Goal: Task Accomplishment & Management: Manage account settings

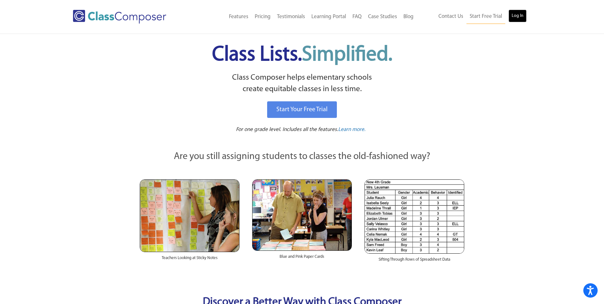
click at [517, 16] on link "Log In" at bounding box center [517, 16] width 18 height 13
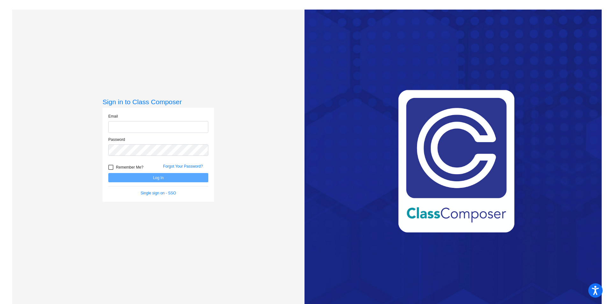
click at [188, 124] on input "email" at bounding box center [158, 127] width 100 height 12
type input "[EMAIL_ADDRESS][DOMAIN_NAME]"
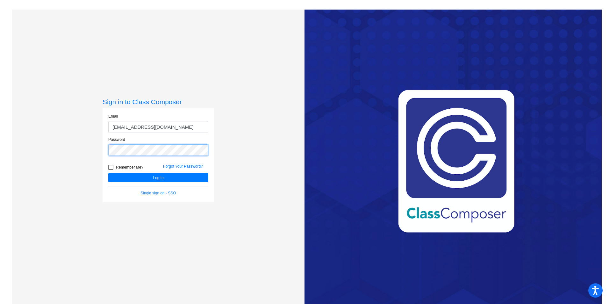
click at [108, 173] on button "Log In" at bounding box center [158, 177] width 100 height 9
click at [176, 167] on link "Forgot Your Password?" at bounding box center [183, 166] width 40 height 4
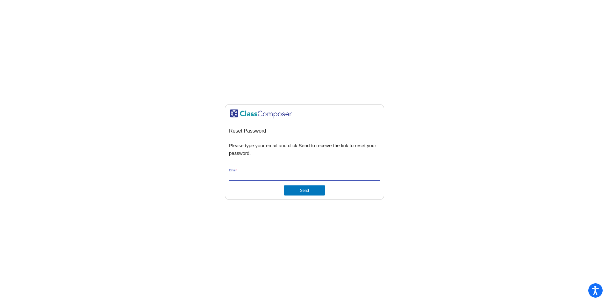
click at [285, 177] on input "Email *" at bounding box center [304, 176] width 151 height 6
type input "mdolot@cvs.k12.mi.us"
click at [308, 188] on button "Send" at bounding box center [304, 190] width 41 height 10
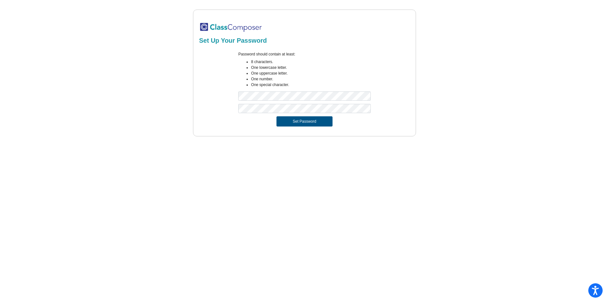
click at [296, 121] on button "Set Password" at bounding box center [304, 121] width 56 height 10
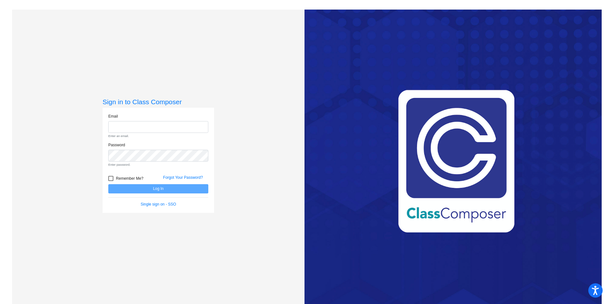
click at [166, 127] on input "email" at bounding box center [158, 127] width 100 height 12
type input "mdolot@cvs.k12.mi.us"
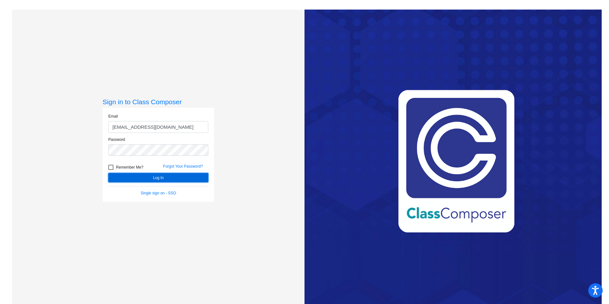
click at [123, 178] on button "Log In" at bounding box center [158, 177] width 100 height 9
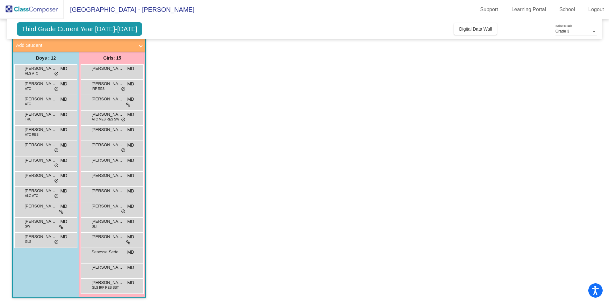
scroll to position [6, 0]
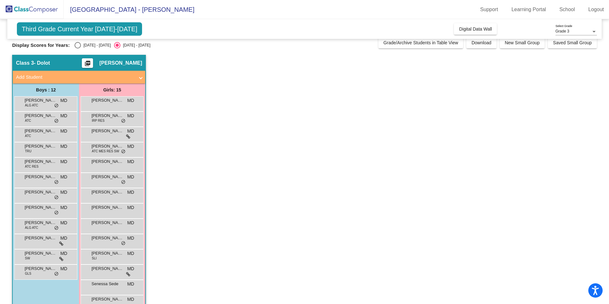
click at [74, 46] on div "Select an option" at bounding box center [77, 45] width 6 height 6
click at [77, 48] on input "2024 - 2025" at bounding box center [77, 48] width 0 height 0
radio input "true"
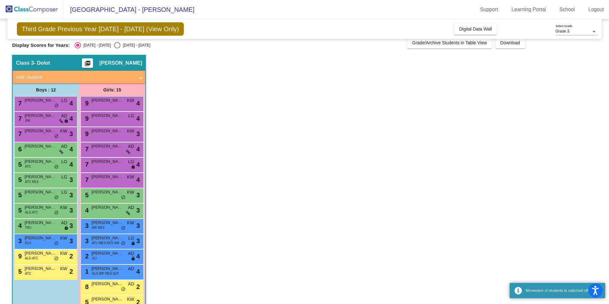
scroll to position [38, 0]
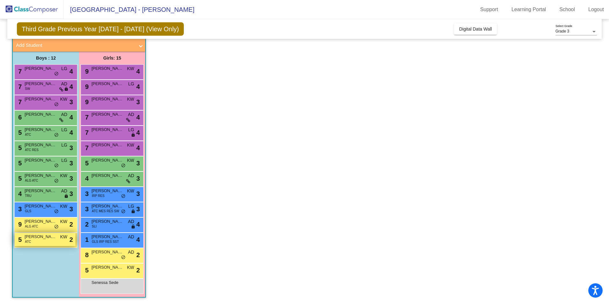
click at [36, 237] on span "Dominick Sopoliga" at bounding box center [41, 236] width 32 height 6
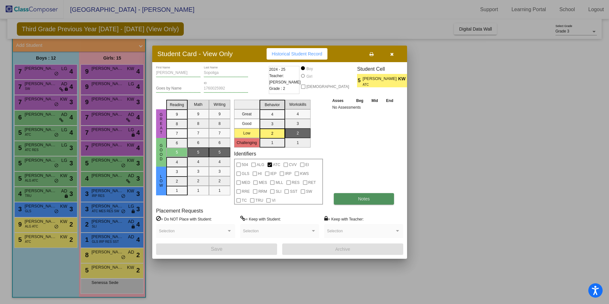
click at [349, 198] on button "Notes" at bounding box center [364, 198] width 60 height 11
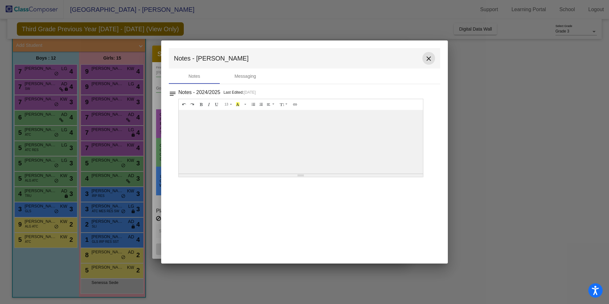
click at [428, 59] on mat-icon "close" at bounding box center [429, 59] width 8 height 8
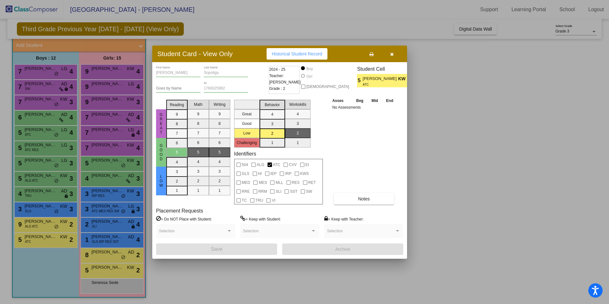
click at [48, 226] on div at bounding box center [304, 152] width 609 height 304
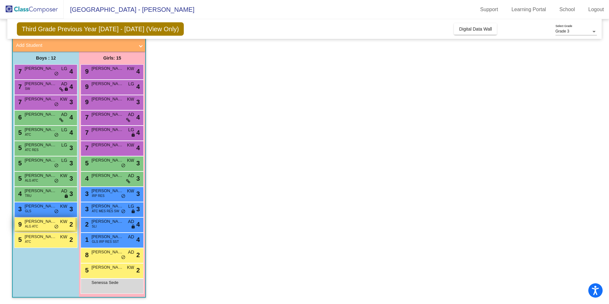
click at [48, 223] on span "Andreas Abuna" at bounding box center [41, 221] width 32 height 6
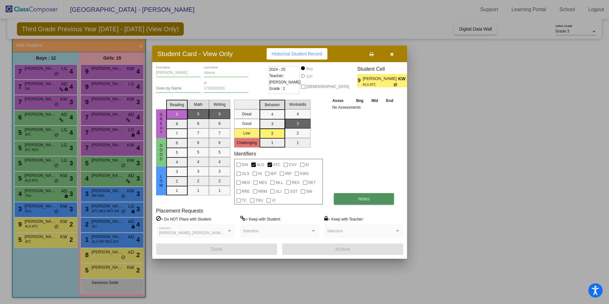
click at [361, 198] on span "Notes" at bounding box center [364, 198] width 12 height 5
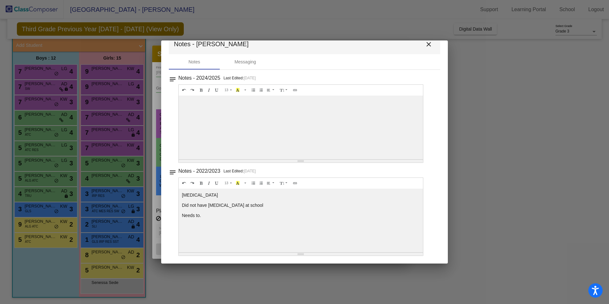
scroll to position [0, 0]
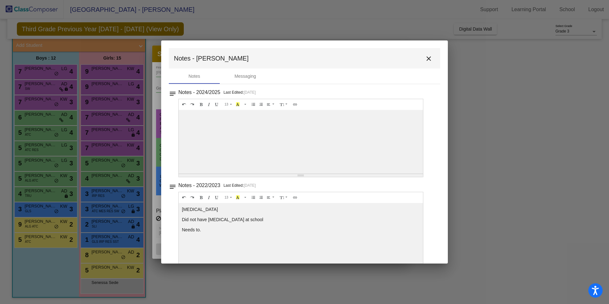
click at [425, 56] on mat-icon "close" at bounding box center [429, 59] width 8 height 8
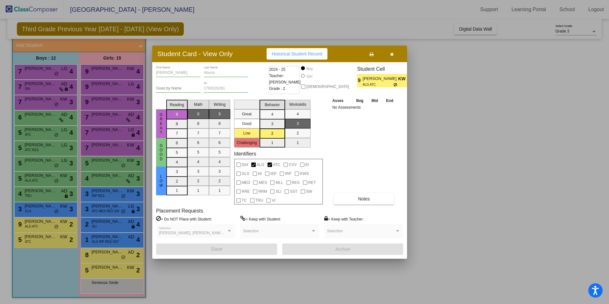
click at [92, 270] on div at bounding box center [304, 152] width 609 height 304
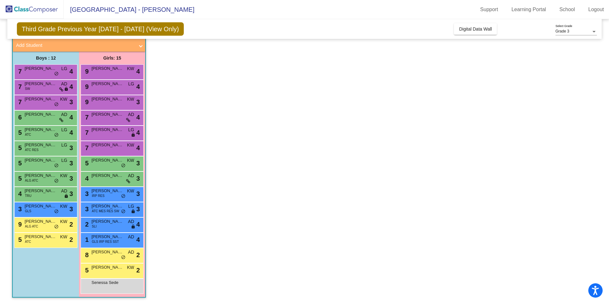
click at [92, 270] on span "Maxine Kejbo" at bounding box center [107, 267] width 32 height 6
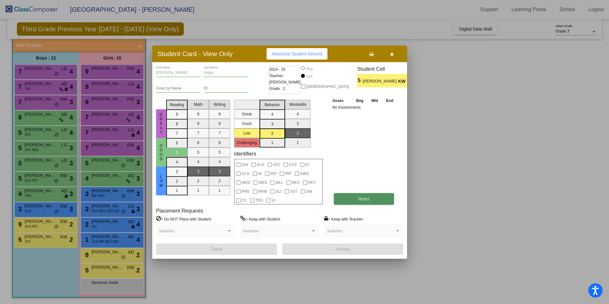
click at [340, 200] on button "Notes" at bounding box center [364, 198] width 60 height 11
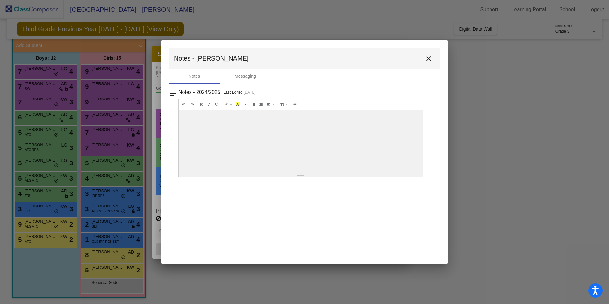
click at [427, 55] on mat-icon "close" at bounding box center [429, 59] width 8 height 8
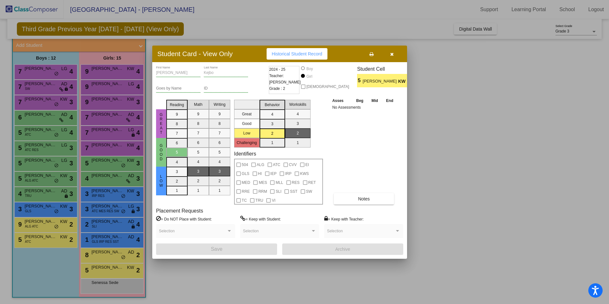
click at [36, 238] on div at bounding box center [304, 152] width 609 height 304
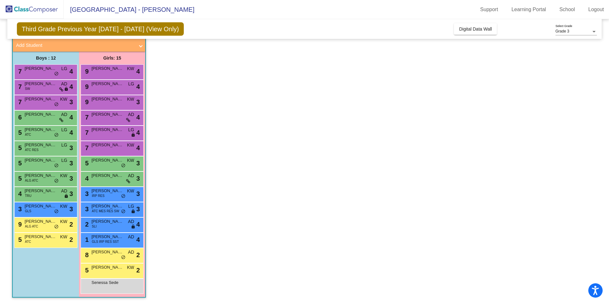
click at [36, 238] on span "Dominick Sopoliga" at bounding box center [41, 236] width 32 height 6
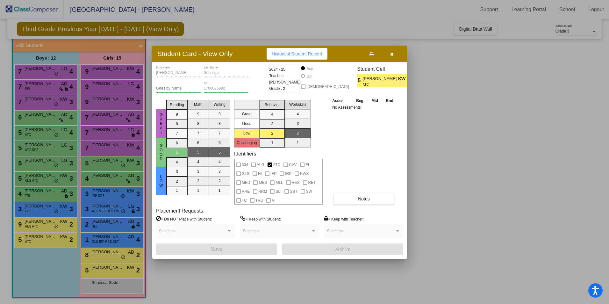
click at [36, 224] on div at bounding box center [304, 152] width 609 height 304
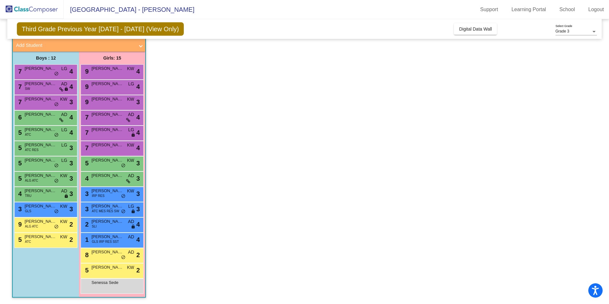
click at [36, 224] on span "ALG ATC" at bounding box center [31, 226] width 13 height 5
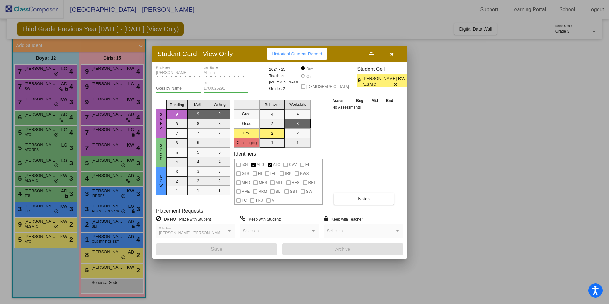
click at [107, 254] on div at bounding box center [304, 152] width 609 height 304
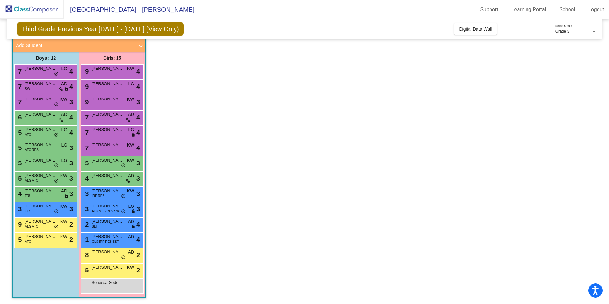
click at [107, 254] on span "Mila Kosobudzki" at bounding box center [107, 252] width 32 height 6
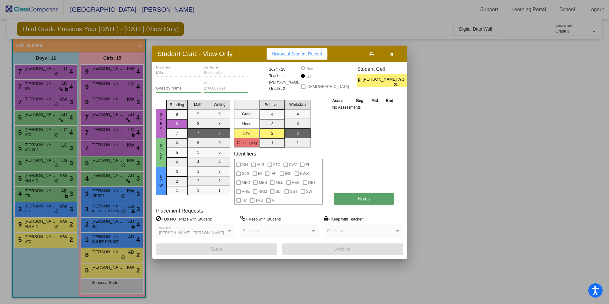
click at [344, 202] on button "Notes" at bounding box center [364, 198] width 60 height 11
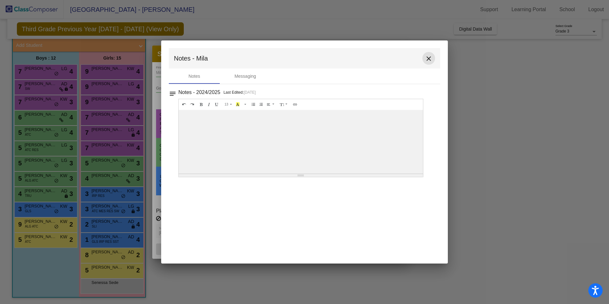
click at [429, 60] on mat-icon "close" at bounding box center [429, 59] width 8 height 8
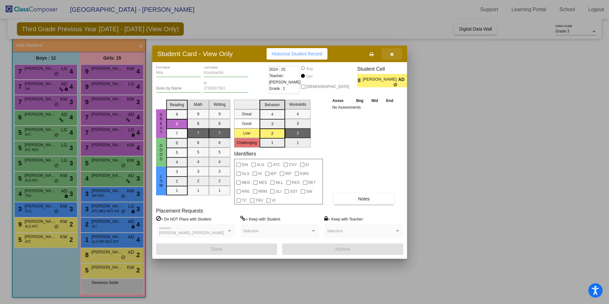
click at [390, 54] on icon "button" at bounding box center [392, 54] width 4 height 4
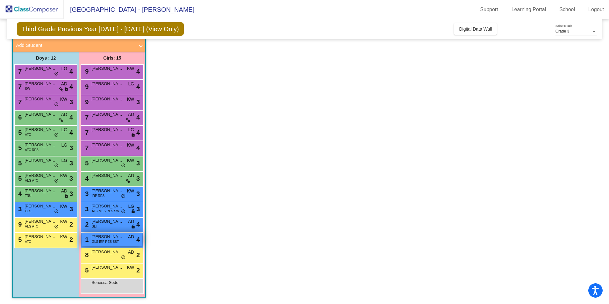
click at [99, 241] on span "GLS IRP RES SST" at bounding box center [105, 241] width 27 height 5
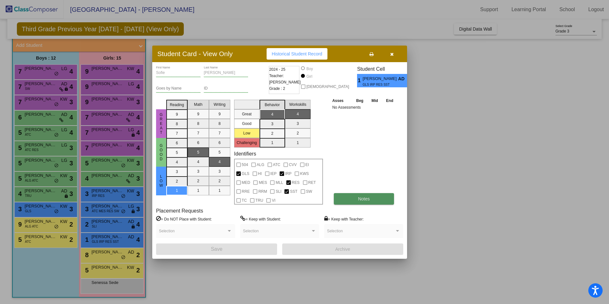
click at [345, 199] on button "Notes" at bounding box center [364, 198] width 60 height 11
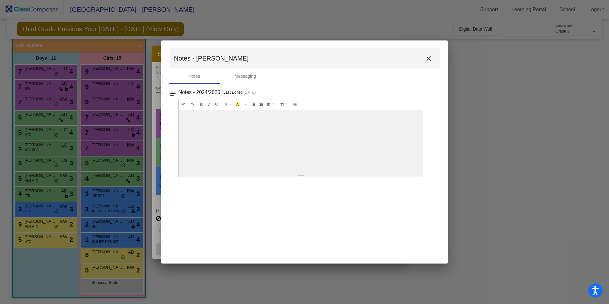
click at [428, 59] on mat-icon "close" at bounding box center [429, 59] width 8 height 8
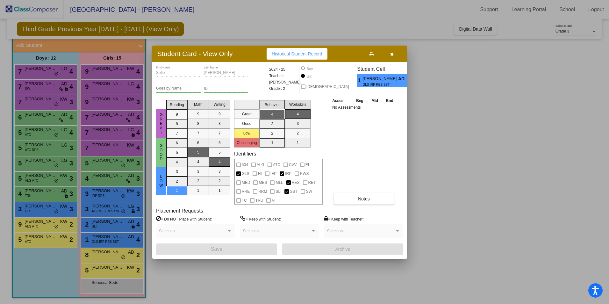
click at [110, 225] on div at bounding box center [304, 152] width 609 height 304
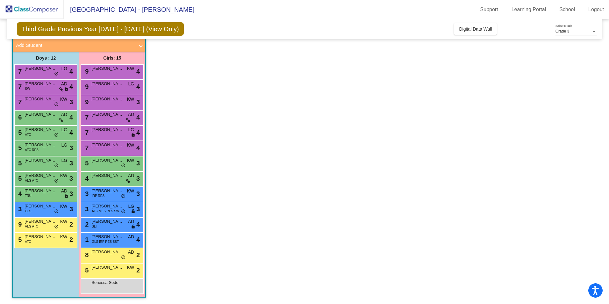
click at [110, 225] on div "2 Paige Schmidberger SLI AD lock do_not_disturb_alt 4" at bounding box center [112, 223] width 61 height 13
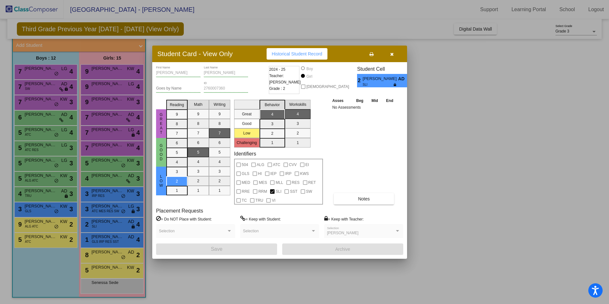
click at [109, 213] on div at bounding box center [304, 152] width 609 height 304
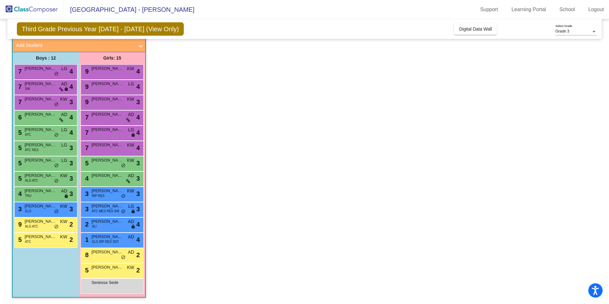
click at [109, 213] on span "ATC MES RES SW" at bounding box center [105, 211] width 27 height 5
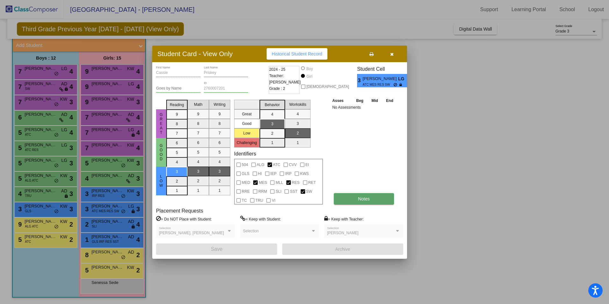
click at [355, 201] on button "Notes" at bounding box center [364, 198] width 60 height 11
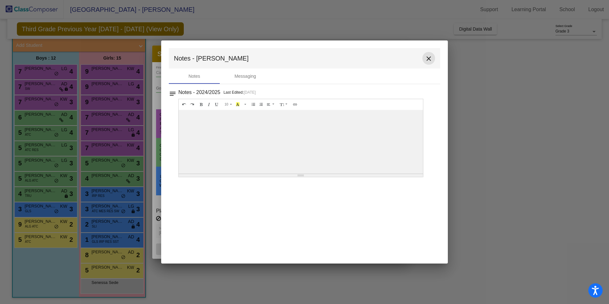
click at [429, 60] on mat-icon "close" at bounding box center [429, 59] width 8 height 8
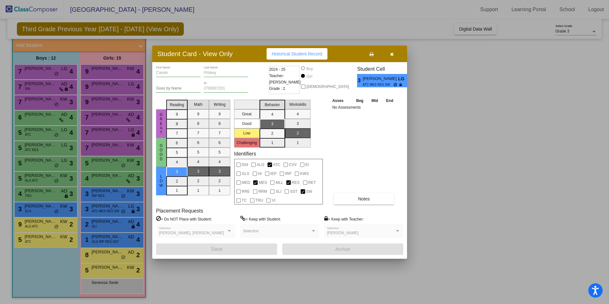
click at [116, 228] on div at bounding box center [304, 152] width 609 height 304
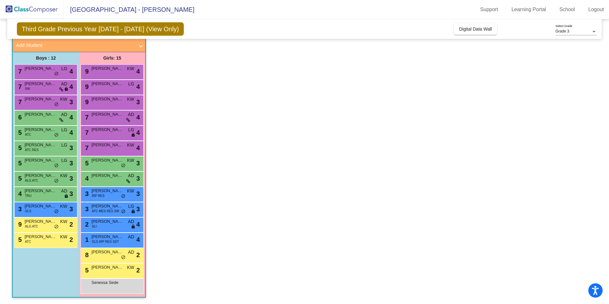
click at [116, 228] on div "2 Paige Schmidberger SLI AD lock do_not_disturb_alt 4" at bounding box center [112, 223] width 61 height 13
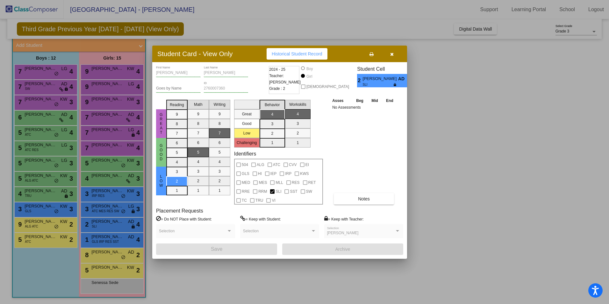
click at [42, 197] on div at bounding box center [304, 152] width 609 height 304
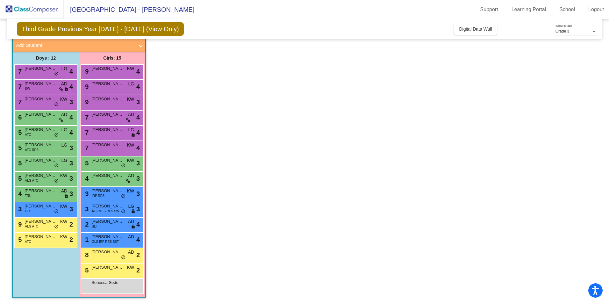
click at [42, 197] on div "4 Evan Imlay TRU AD lock do_not_disturb_alt 3" at bounding box center [45, 193] width 61 height 13
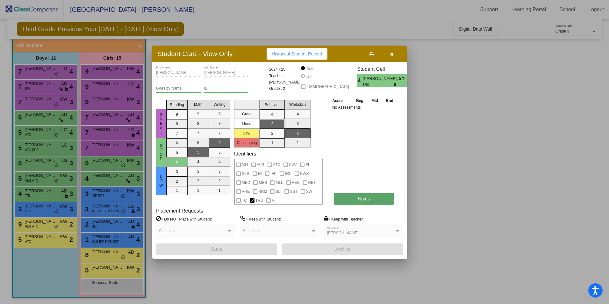
click at [367, 199] on span "Notes" at bounding box center [364, 198] width 12 height 5
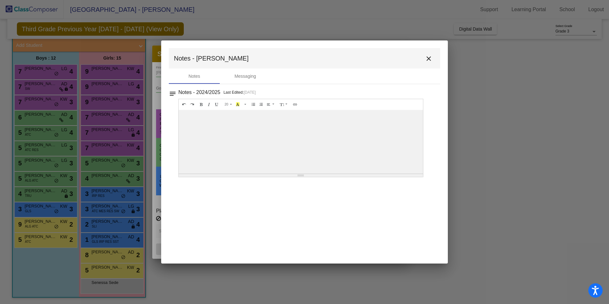
click at [430, 55] on mat-icon "close" at bounding box center [429, 59] width 8 height 8
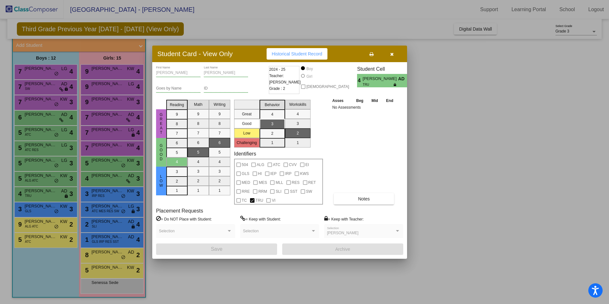
click at [107, 134] on div at bounding box center [304, 152] width 609 height 304
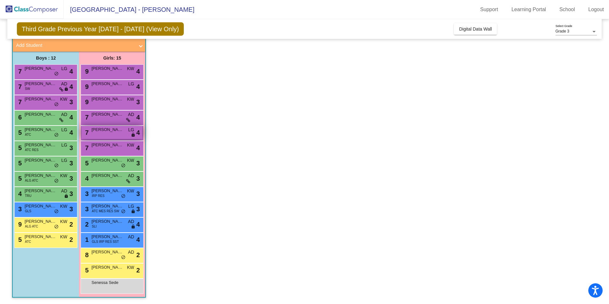
click at [107, 134] on div "7 Charlotte Laskowski LG lock do_not_disturb_alt 4" at bounding box center [112, 132] width 61 height 13
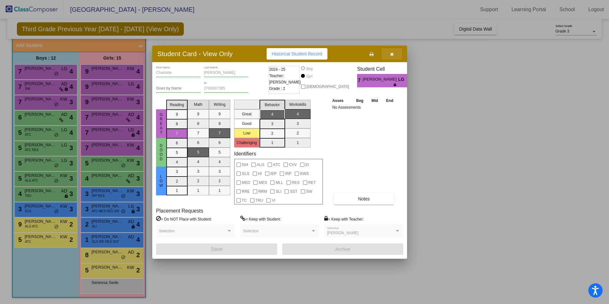
click at [391, 53] on icon "button" at bounding box center [392, 54] width 4 height 4
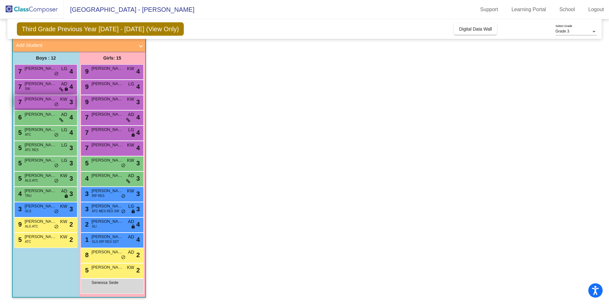
click at [44, 102] on span "Jackson Brown" at bounding box center [41, 99] width 32 height 6
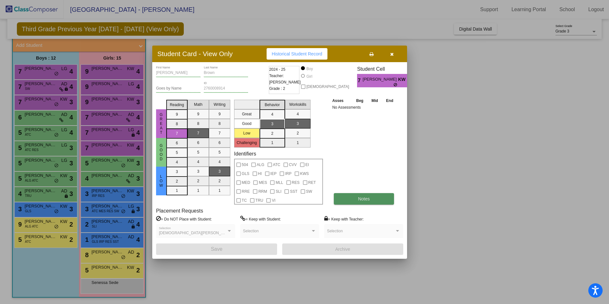
click at [365, 197] on span "Notes" at bounding box center [364, 198] width 12 height 5
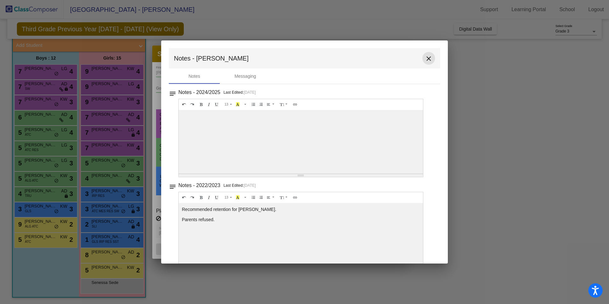
click at [425, 59] on mat-icon "close" at bounding box center [429, 59] width 8 height 8
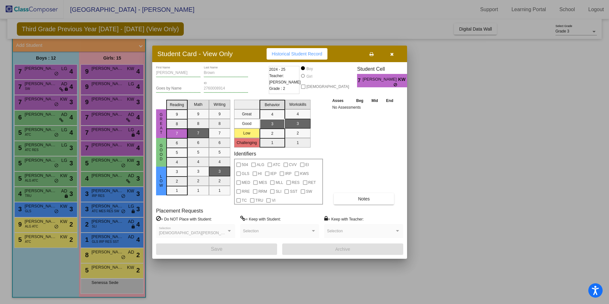
click at [392, 54] on icon "button" at bounding box center [392, 54] width 4 height 4
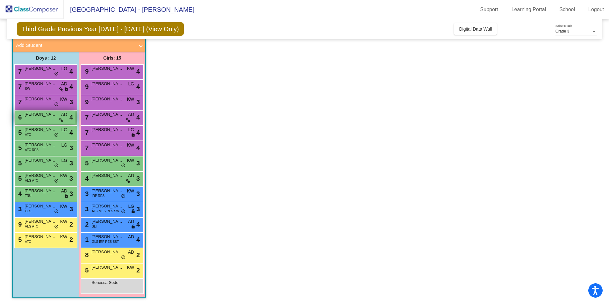
click at [59, 121] on icon at bounding box center [61, 120] width 4 height 4
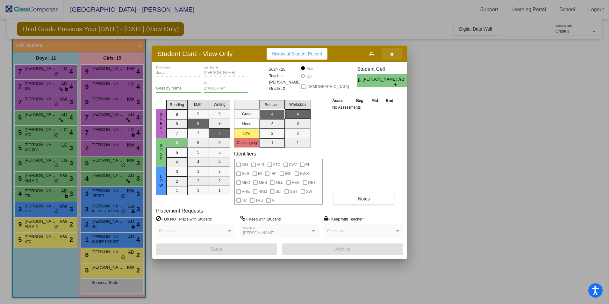
click at [391, 54] on icon "button" at bounding box center [392, 54] width 4 height 4
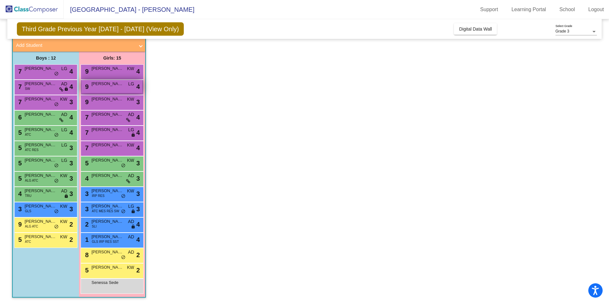
click at [120, 84] on span "Sofia Haxhiaj" at bounding box center [107, 84] width 32 height 6
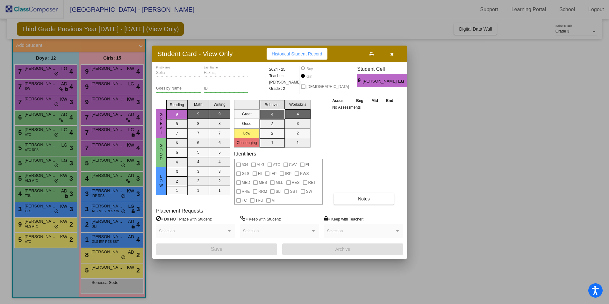
click at [121, 72] on div at bounding box center [304, 152] width 609 height 304
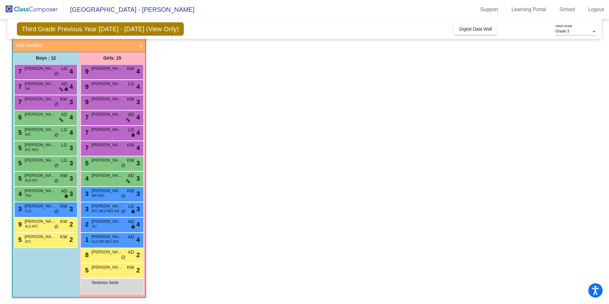
click at [121, 72] on div "9 Jenna Montag KW lock do_not_disturb_alt 4" at bounding box center [112, 71] width 61 height 13
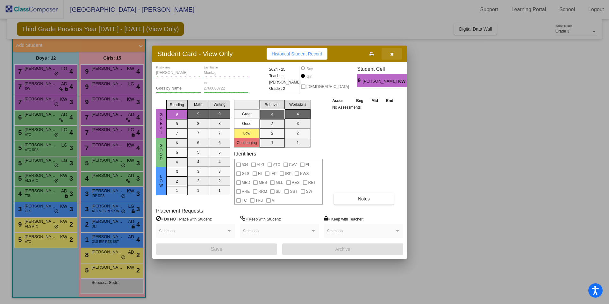
click at [391, 53] on icon "button" at bounding box center [392, 54] width 4 height 4
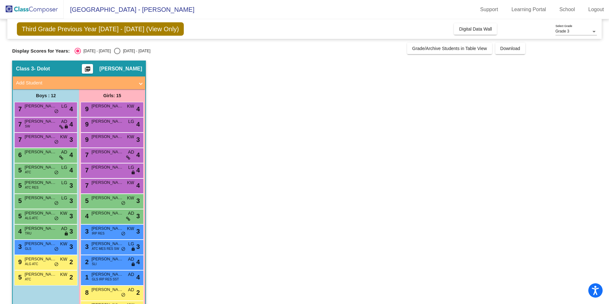
click at [114, 49] on div "Select an option" at bounding box center [117, 51] width 6 height 6
click at [117, 54] on input "2025 - 2026" at bounding box center [117, 54] width 0 height 0
radio input "true"
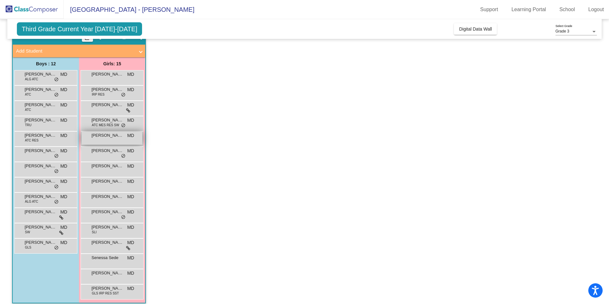
scroll to position [38, 0]
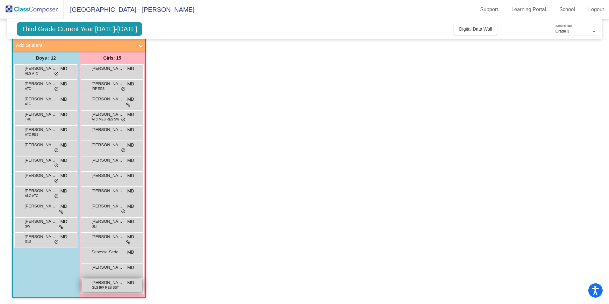
click at [109, 285] on span "GLS IRP RES SST" at bounding box center [105, 287] width 27 height 5
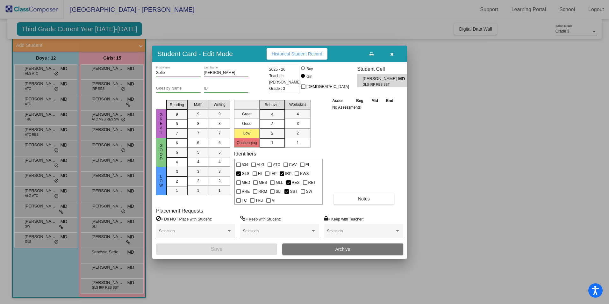
click at [100, 121] on div at bounding box center [304, 152] width 609 height 304
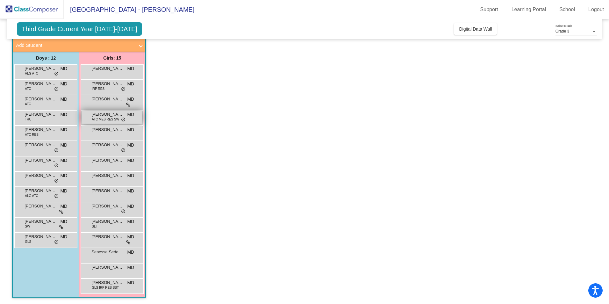
click at [99, 121] on span "ATC MES RES SW" at bounding box center [105, 119] width 27 height 5
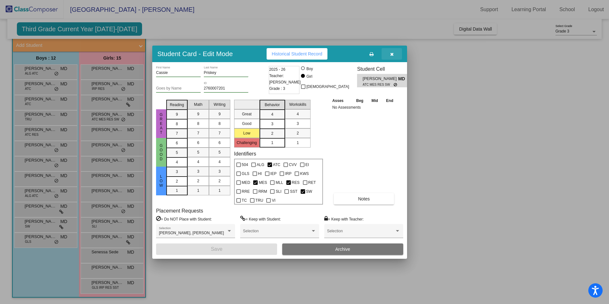
click at [393, 53] on icon "button" at bounding box center [392, 54] width 4 height 4
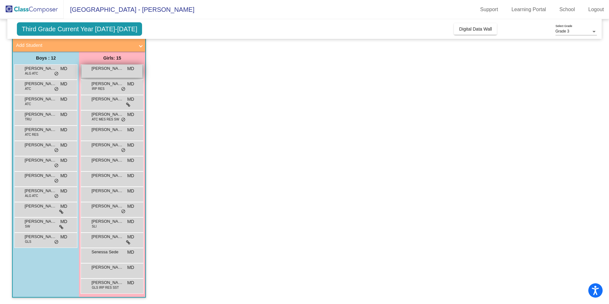
scroll to position [0, 0]
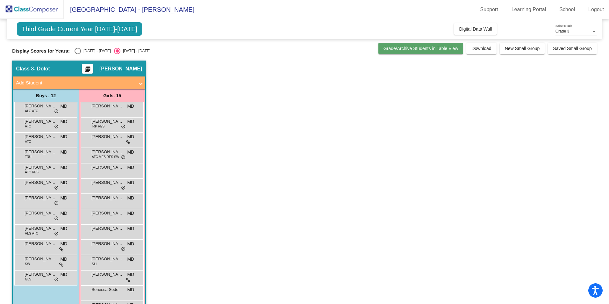
click at [424, 47] on span "Grade/Archive Students in Table View" at bounding box center [420, 48] width 75 height 5
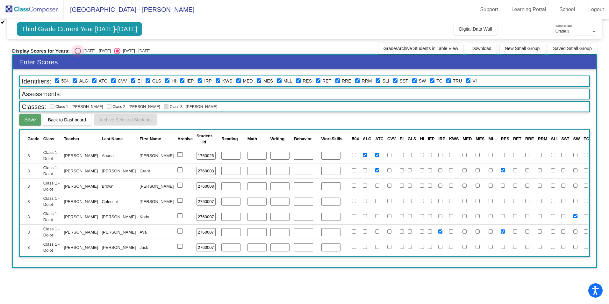
click at [74, 51] on div "Select an option" at bounding box center [77, 51] width 6 height 6
click at [77, 54] on input "2024 - 2025" at bounding box center [77, 54] width 0 height 0
radio input "true"
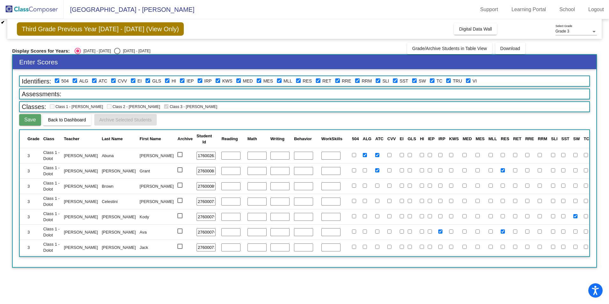
click at [59, 124] on button "Back to Dashboard" at bounding box center [67, 119] width 48 height 11
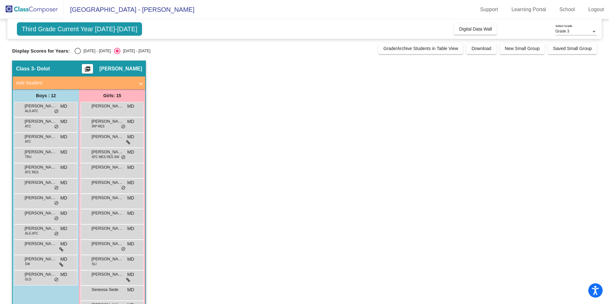
click at [74, 52] on div "Select an option" at bounding box center [77, 51] width 6 height 6
click at [77, 54] on input "2024 - 2025" at bounding box center [77, 54] width 0 height 0
radio input "true"
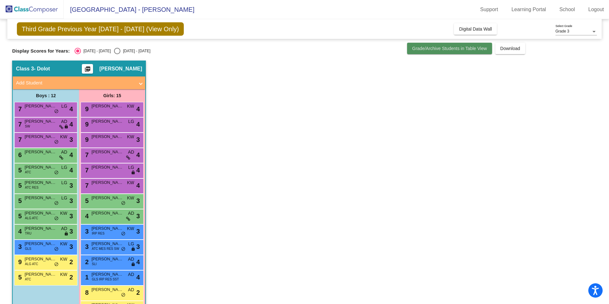
click at [431, 50] on span "Grade/Archive Students in Table View" at bounding box center [449, 48] width 75 height 5
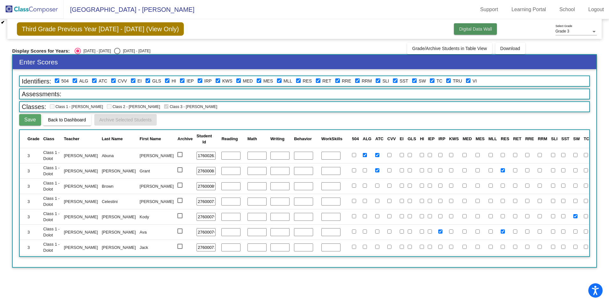
click at [470, 30] on span "Digital Data Wall" at bounding box center [475, 28] width 33 height 5
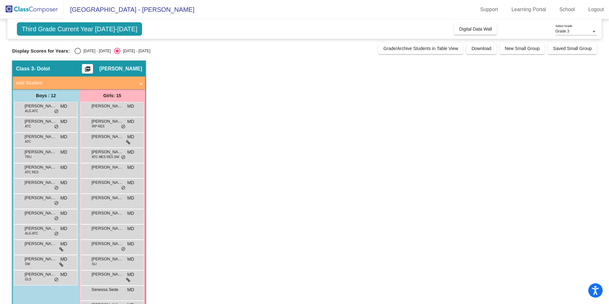
click at [76, 51] on div "Select an option" at bounding box center [77, 51] width 6 height 6
click at [77, 54] on input "2024 - 2025" at bounding box center [77, 54] width 0 height 0
radio input "true"
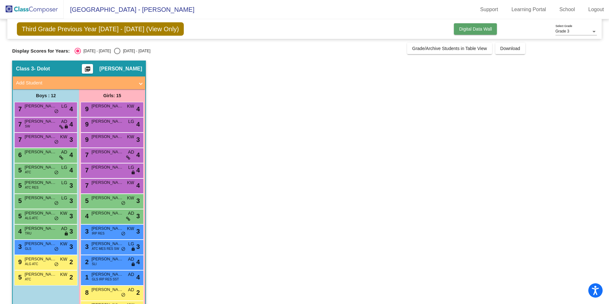
click at [470, 24] on button "Digital Data Wall" at bounding box center [475, 28] width 43 height 11
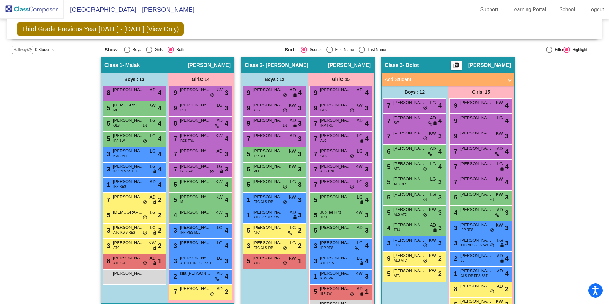
scroll to position [127, 0]
